Goal: Transaction & Acquisition: Obtain resource

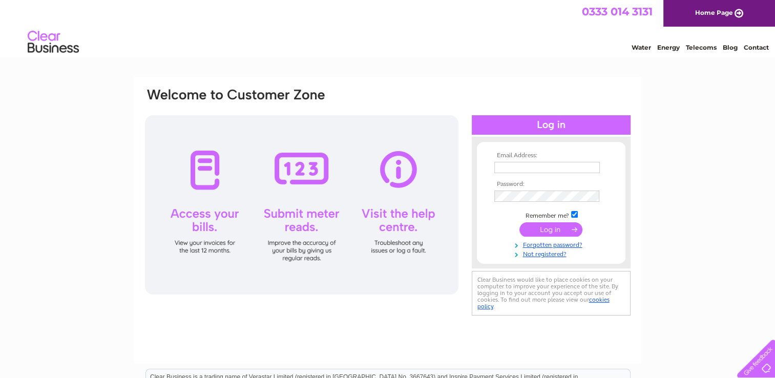
type input "accounts.admin@shj.co.uk"
click at [547, 228] on input "submit" at bounding box center [550, 229] width 63 height 14
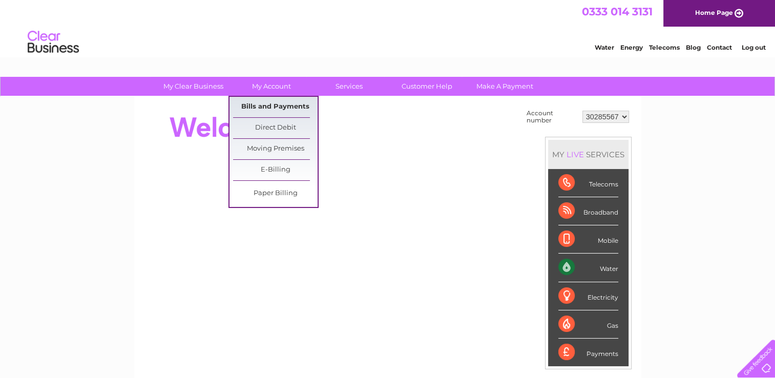
click at [296, 103] on link "Bills and Payments" at bounding box center [275, 107] width 85 height 20
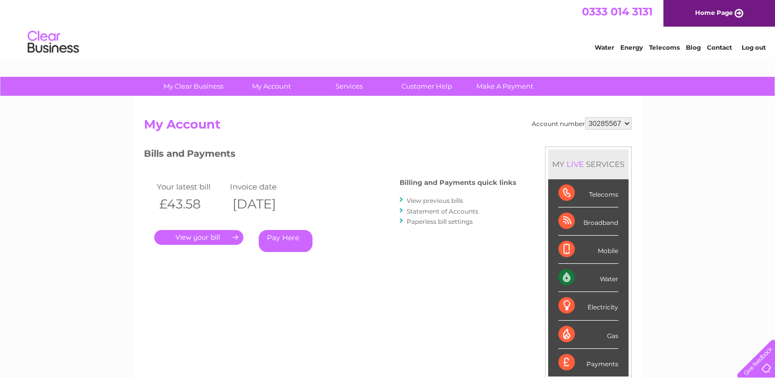
click at [201, 239] on link "." at bounding box center [198, 237] width 89 height 15
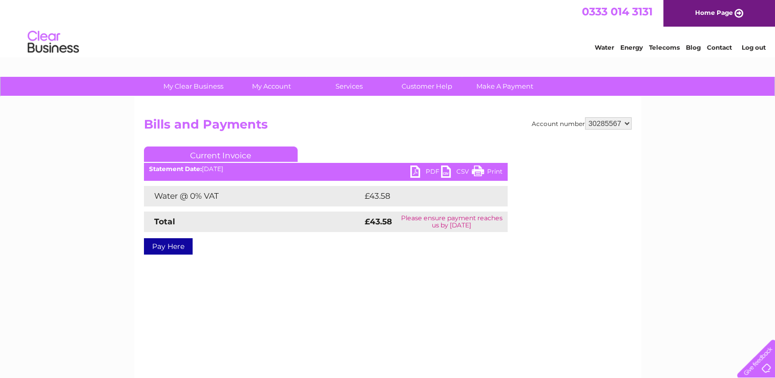
click at [421, 169] on link "PDF" at bounding box center [425, 172] width 31 height 15
